Goal: Information Seeking & Learning: Learn about a topic

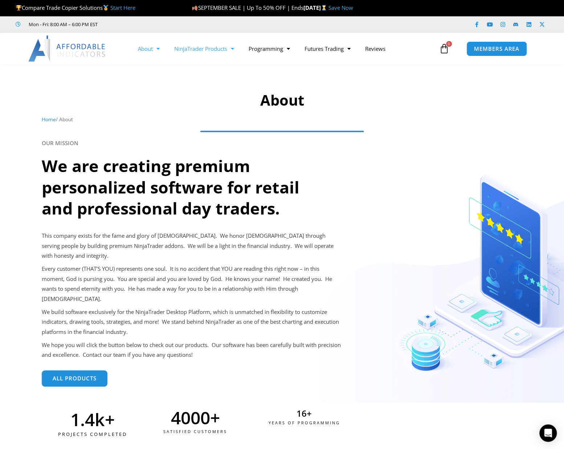
click at [218, 53] on link "NinjaTrader Products" at bounding box center [204, 48] width 74 height 17
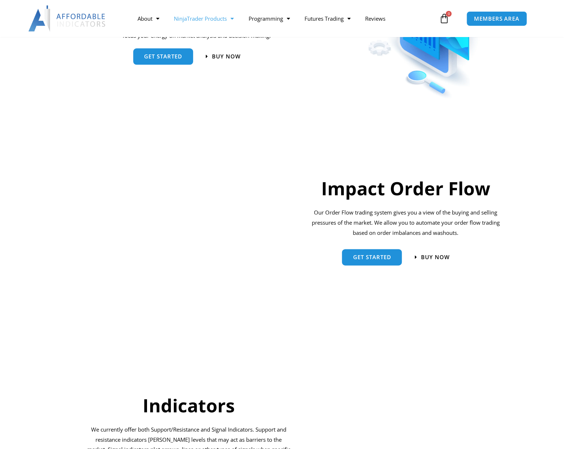
scroll to position [436, 0]
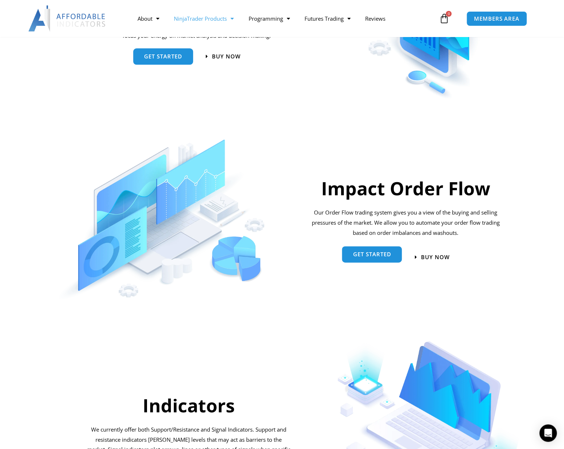
click at [359, 250] on link "Get started" at bounding box center [372, 256] width 60 height 16
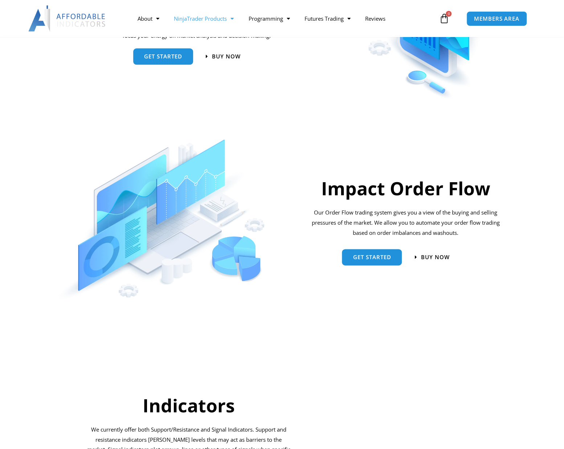
scroll to position [37, 0]
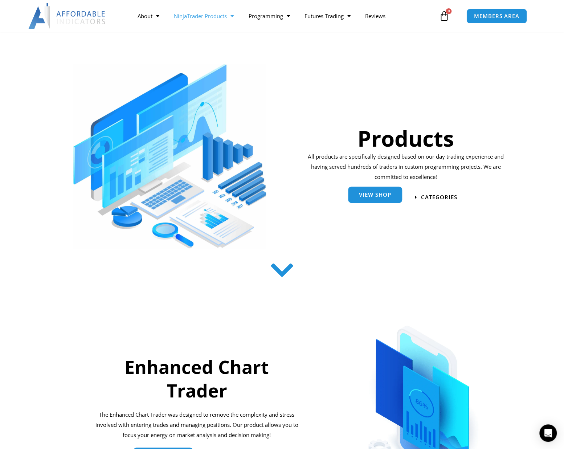
click at [397, 201] on link "View Shop" at bounding box center [375, 195] width 54 height 16
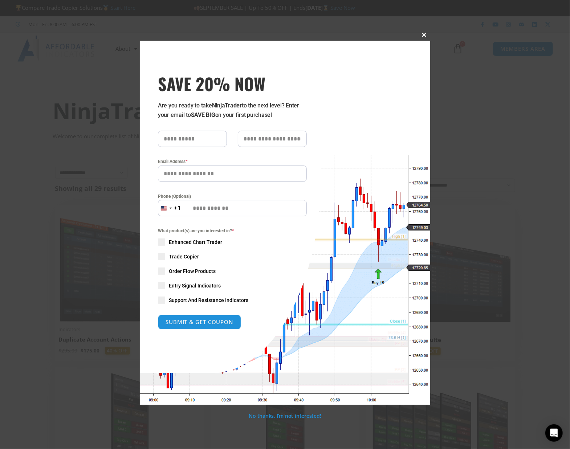
click at [424, 33] on span "SAVE 20% NOW popup" at bounding box center [424, 35] width 12 height 4
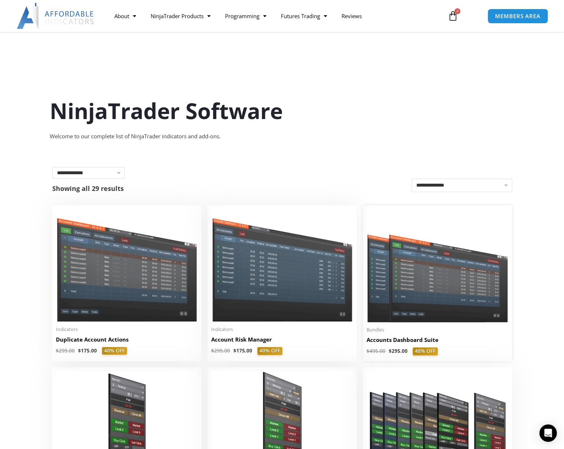
scroll to position [436, 0]
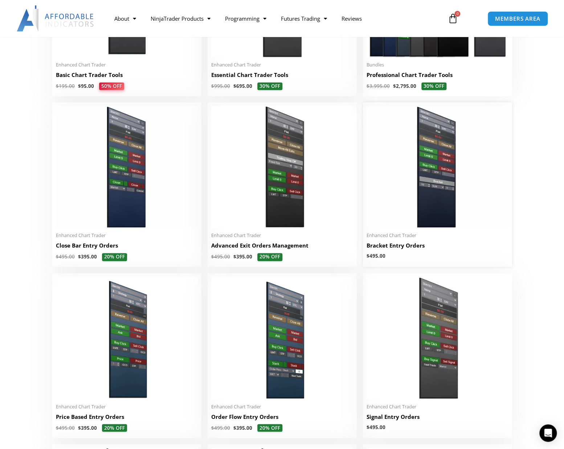
click at [422, 171] on img at bounding box center [438, 167] width 142 height 122
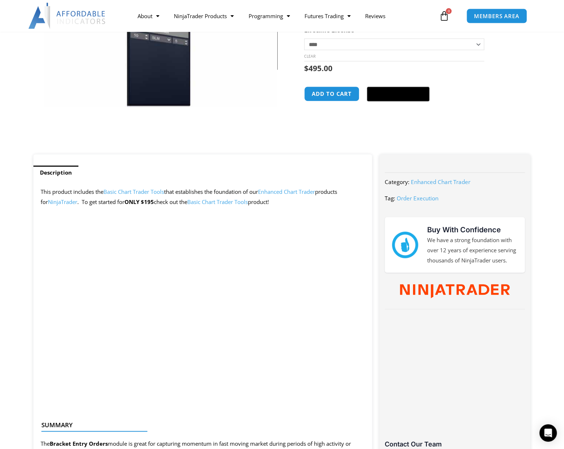
scroll to position [37, 0]
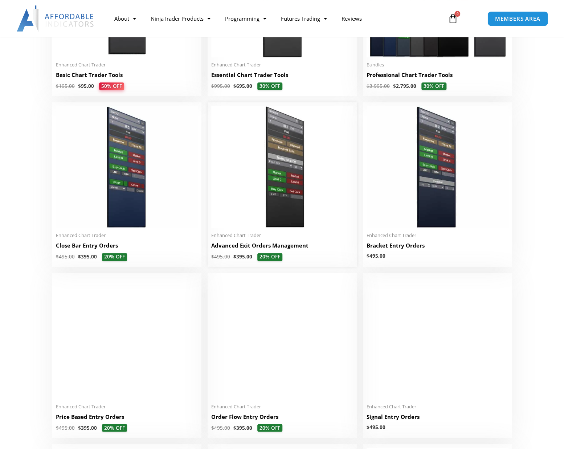
scroll to position [37, 0]
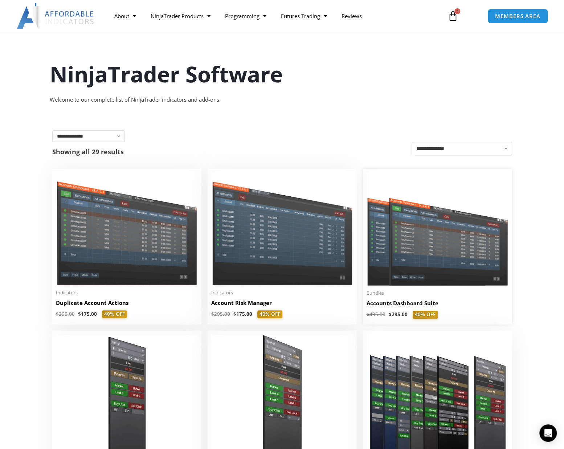
click at [438, 269] on img at bounding box center [438, 228] width 142 height 113
click at [169, 269] on img at bounding box center [127, 228] width 142 height 113
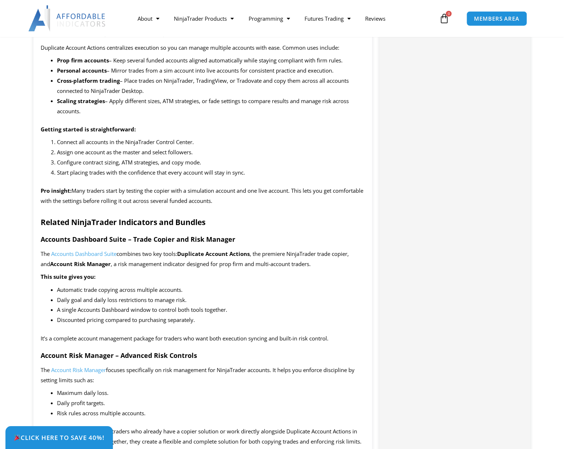
scroll to position [789, 0]
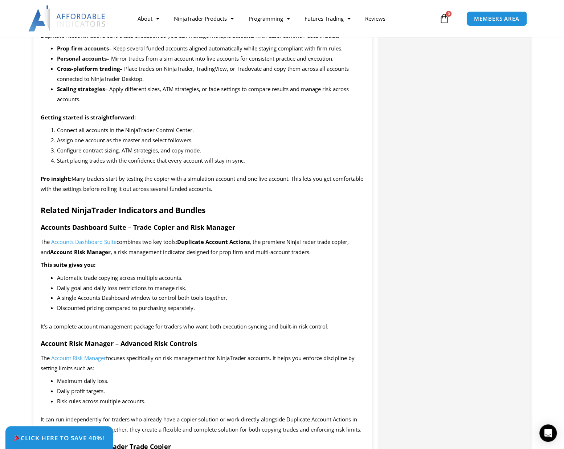
click at [528, 146] on div "Categories: Indicators , Trade Copier Buy With Confidence We have a strong foun…" at bounding box center [454, 422] width 151 height 1792
